Goal: Task Accomplishment & Management: Use online tool/utility

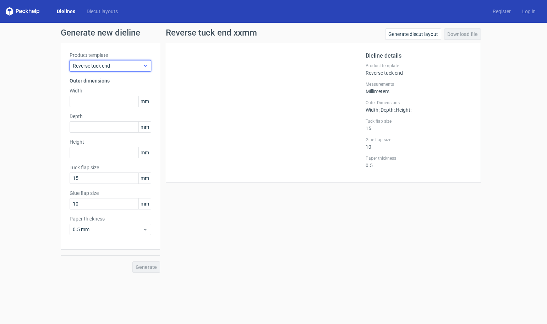
click at [126, 65] on span "Reverse tuck end" at bounding box center [108, 65] width 70 height 7
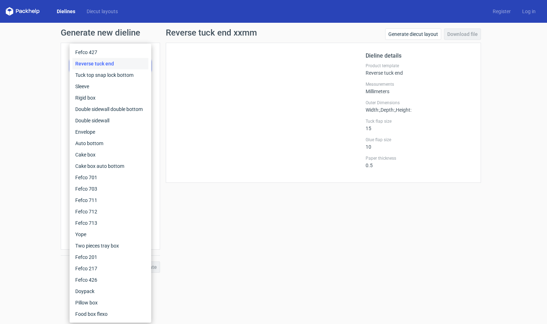
click at [64, 9] on link "Dielines" at bounding box center [66, 11] width 30 height 7
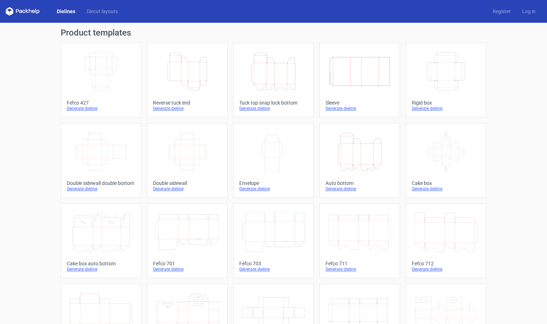
click at [188, 76] on icon "Height Depth Width" at bounding box center [187, 72] width 63 height 40
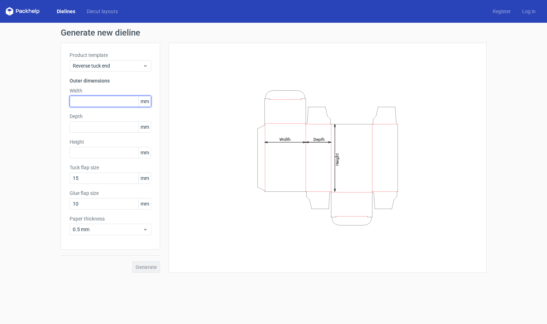
click at [88, 101] on input "text" at bounding box center [111, 101] width 82 height 11
type input "30"
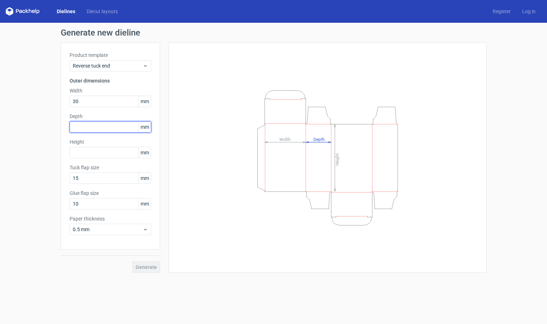
click at [97, 128] on input "text" at bounding box center [111, 126] width 82 height 11
click at [84, 150] on input "text" at bounding box center [111, 152] width 82 height 11
drag, startPoint x: 86, startPoint y: 124, endPoint x: 57, endPoint y: 126, distance: 29.2
click at [57, 126] on div "Generate new dieline Product template Reverse tuck end Outer dimensions Width 3…" at bounding box center [273, 150] width 547 height 255
type input "39"
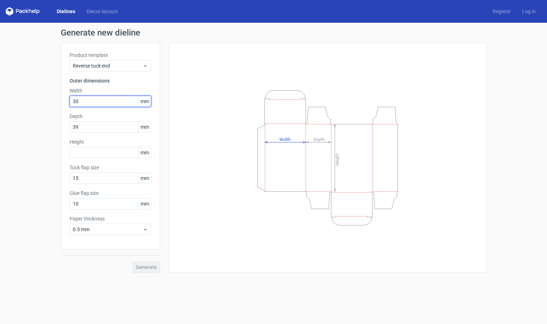
drag, startPoint x: 87, startPoint y: 98, endPoint x: 45, endPoint y: 100, distance: 41.9
click at [46, 100] on div "Generate new dieline Product template Reverse tuck end Outer dimensions Width 3…" at bounding box center [273, 150] width 547 height 255
type input "39"
click at [78, 153] on input "text" at bounding box center [111, 152] width 82 height 11
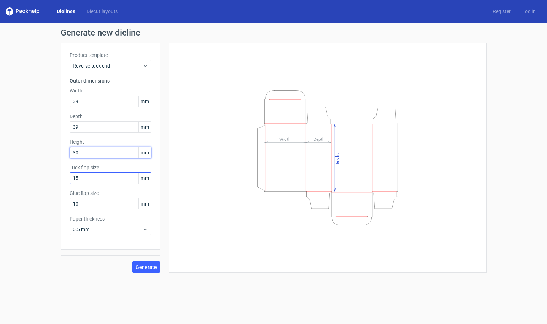
type input "30"
click at [87, 176] on input "15" at bounding box center [111, 177] width 82 height 11
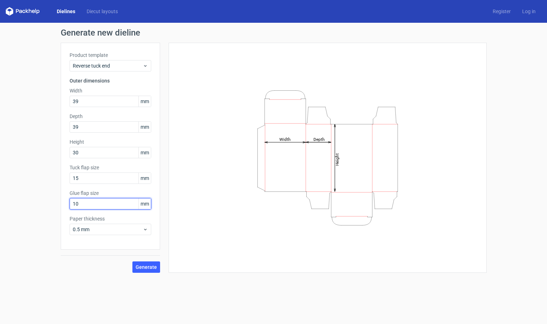
click at [88, 202] on input "10" at bounding box center [111, 203] width 82 height 11
drag, startPoint x: 88, startPoint y: 204, endPoint x: 50, endPoint y: 206, distance: 37.7
click at [50, 206] on div "Generate new dieline Product template Reverse tuck end Outer dimensions Width 3…" at bounding box center [273, 150] width 547 height 255
type input "14"
click at [141, 268] on span "Generate" at bounding box center [146, 266] width 21 height 5
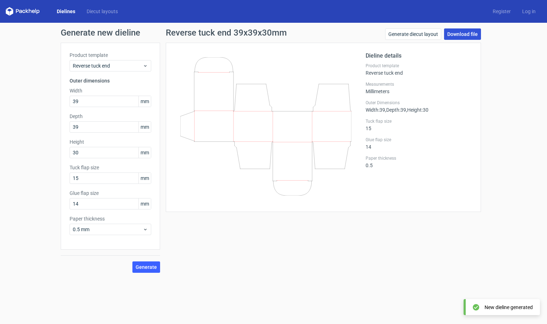
click at [466, 36] on link "Download file" at bounding box center [462, 33] width 37 height 11
